Goal: Task Accomplishment & Management: Use online tool/utility

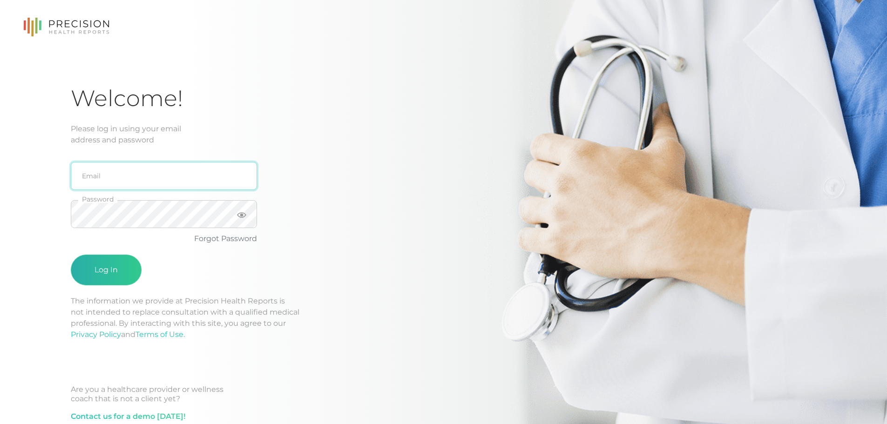
type input "[PERSON_NAME][EMAIL_ADDRESS][DOMAIN_NAME]"
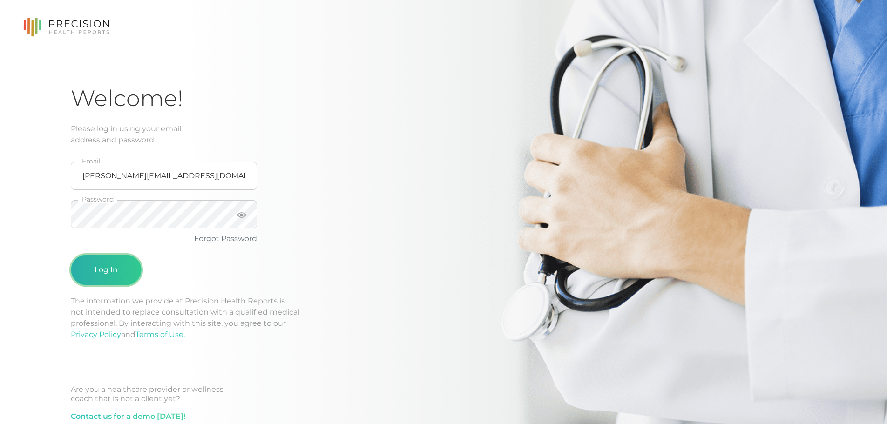
click at [104, 260] on button "Log In" at bounding box center [106, 270] width 71 height 31
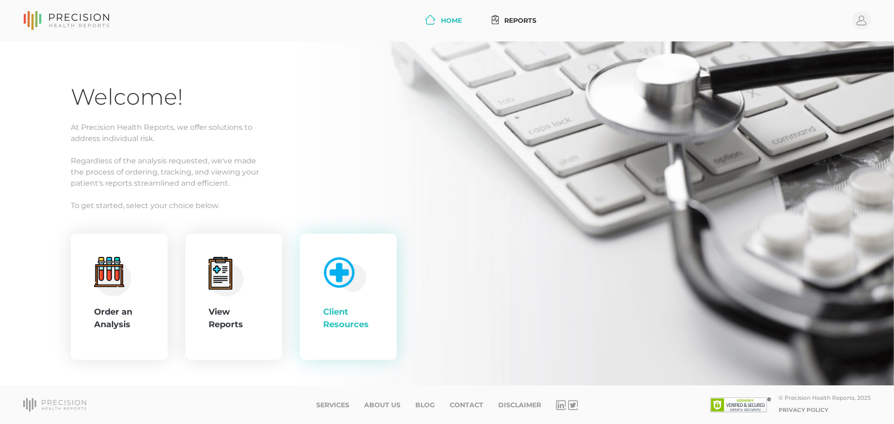
click at [325, 290] on img at bounding box center [343, 273] width 48 height 40
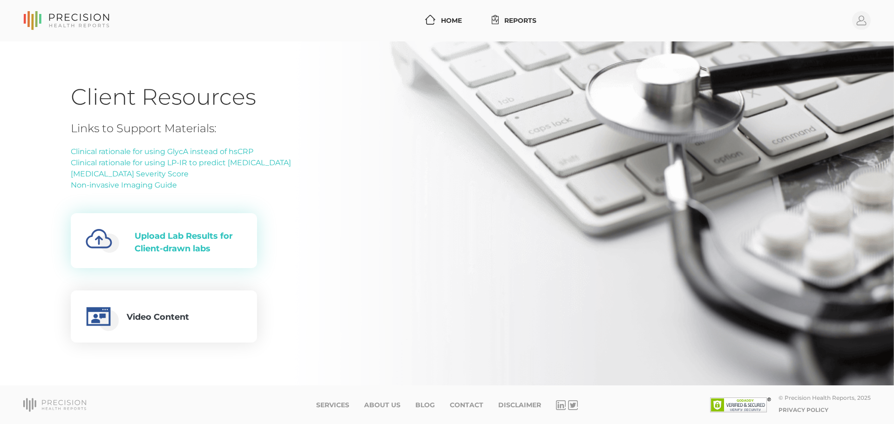
click at [213, 250] on div "Upload Lab Results for Client-drawn labs" at bounding box center [188, 242] width 108 height 25
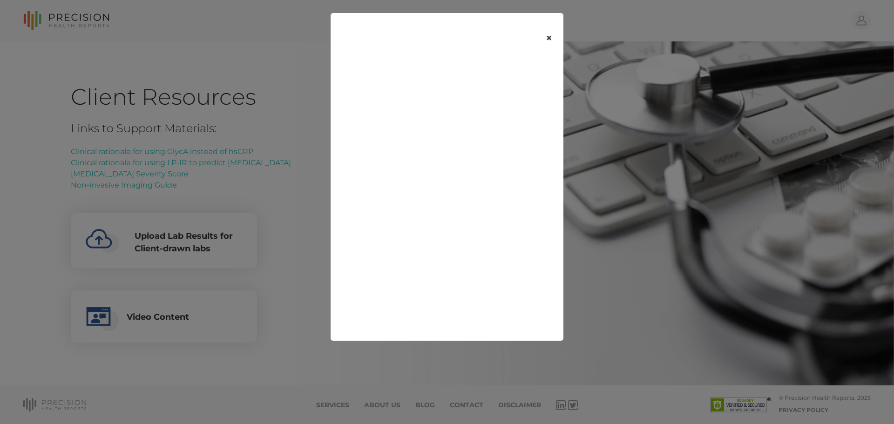
click at [547, 41] on button "×" at bounding box center [548, 38] width 29 height 39
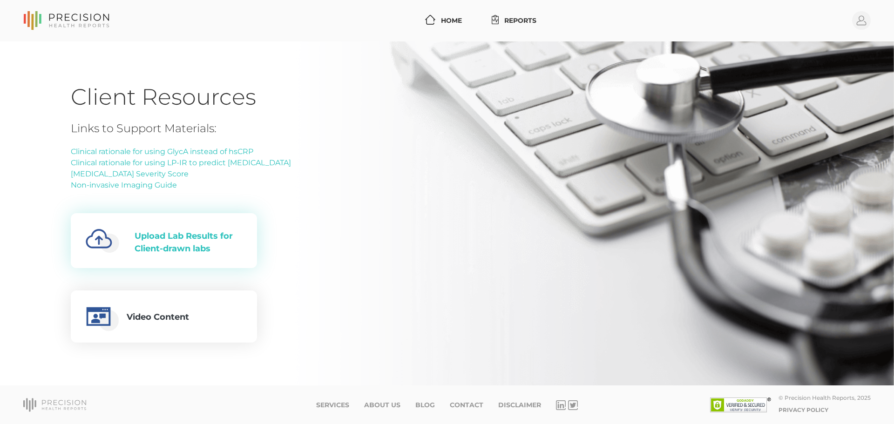
click at [202, 254] on div "Upload Lab Results for Client-drawn labs" at bounding box center [188, 242] width 108 height 25
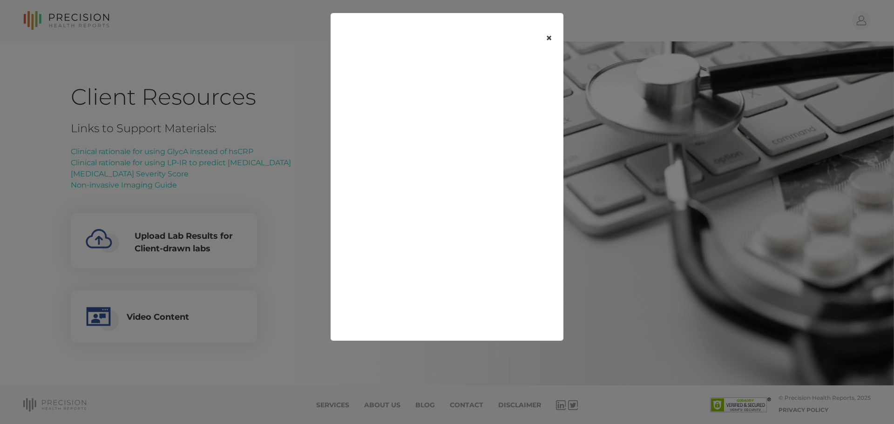
click at [545, 38] on button "×" at bounding box center [548, 38] width 29 height 39
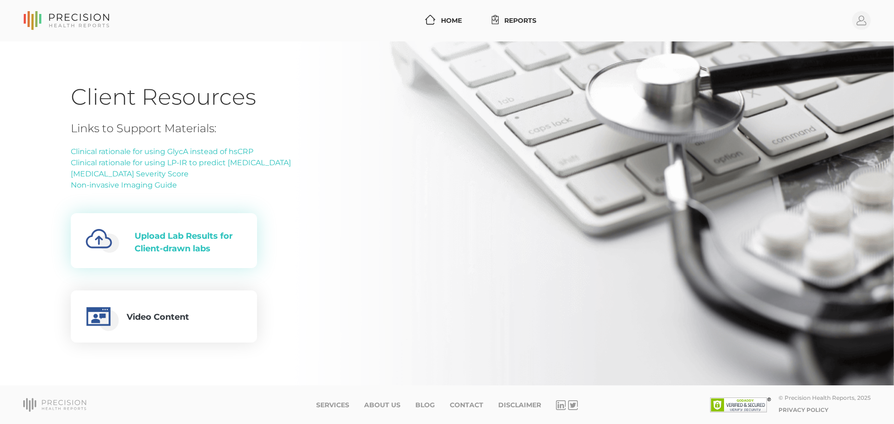
click at [197, 223] on div "Created with Fabric.js 4.6.0 Upload Lab Results for Client-drawn labs" at bounding box center [164, 241] width 156 height 40
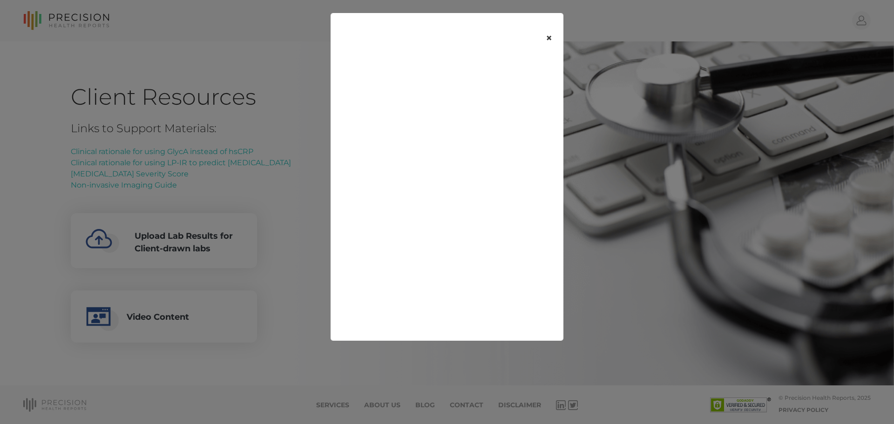
click at [546, 44] on button "×" at bounding box center [548, 38] width 29 height 39
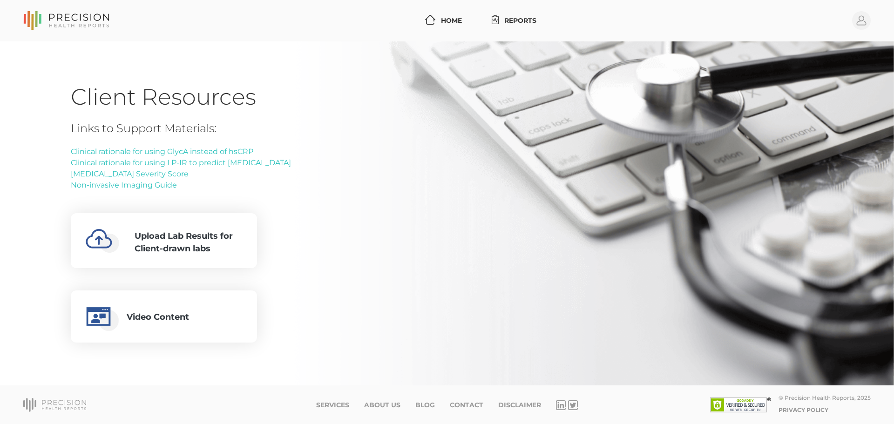
click at [203, 205] on div "Links to Support Materials: Clinical rationale for using GlycA instead of hsCRP…" at bounding box center [181, 232] width 220 height 221
click at [168, 239] on div "Upload Lab Results for Client-drawn labs" at bounding box center [188, 242] width 108 height 25
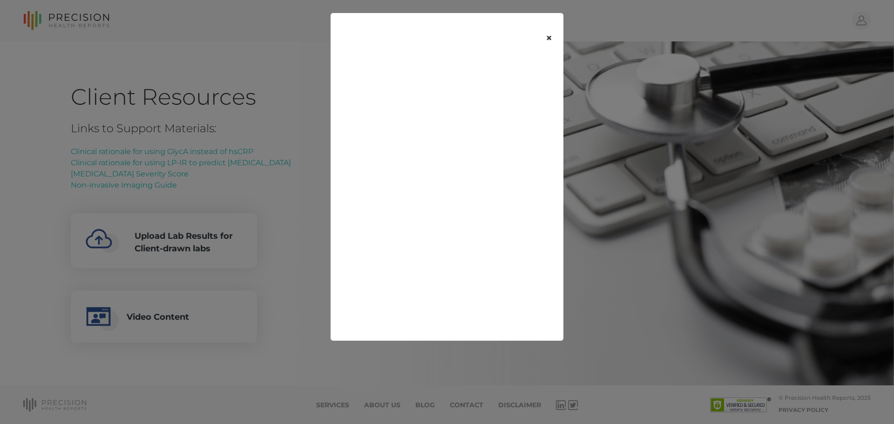
click at [542, 41] on button "×" at bounding box center [548, 38] width 29 height 39
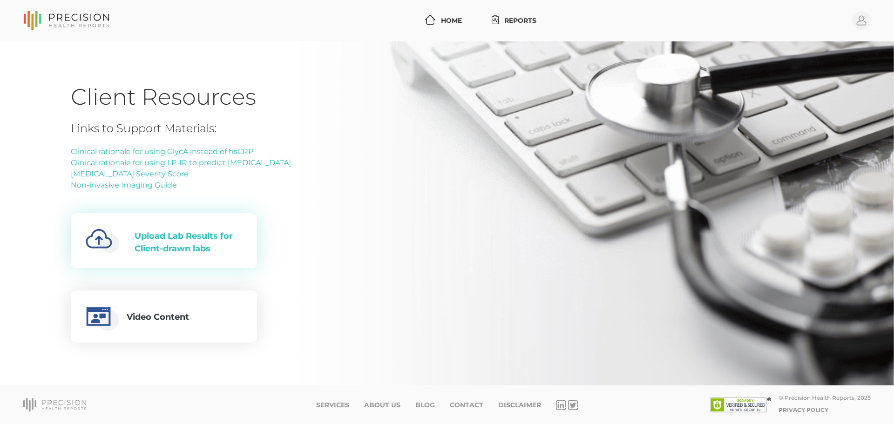
click at [234, 239] on div "Upload Lab Results for Client-drawn labs" at bounding box center [188, 242] width 108 height 25
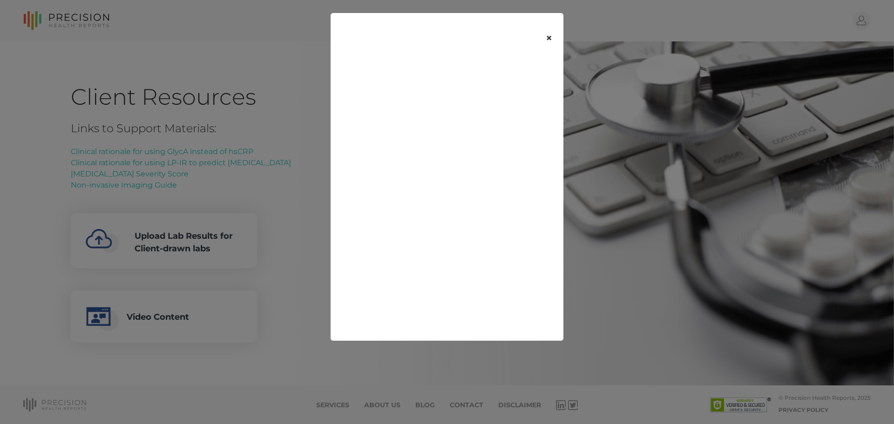
click at [545, 36] on button "×" at bounding box center [548, 38] width 29 height 39
